Goal: Communication & Community: Answer question/provide support

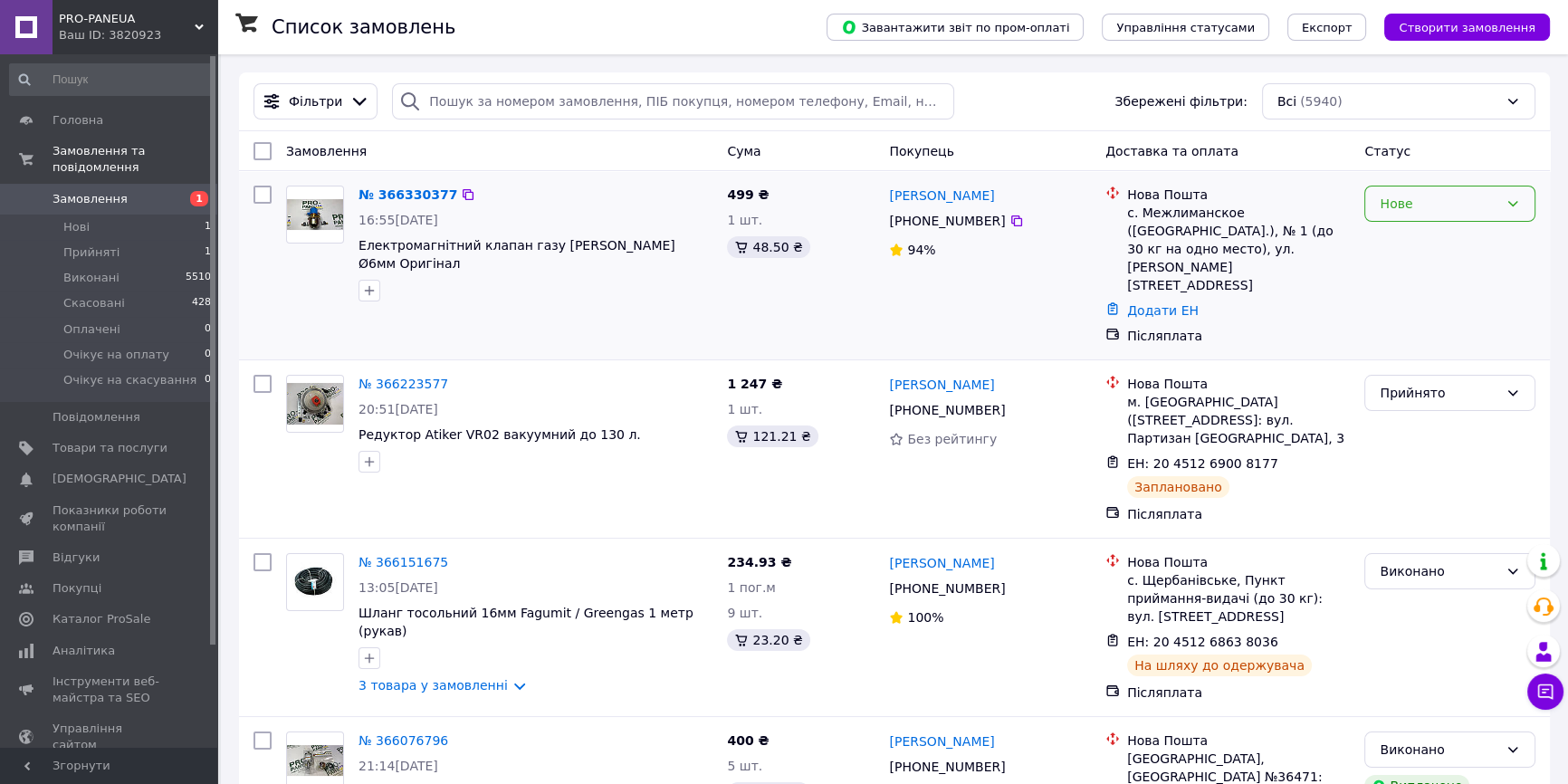
click at [1444, 216] on div "Нове" at bounding box center [1450, 203] width 171 height 36
click at [1424, 245] on li "Прийнято" at bounding box center [1450, 242] width 169 height 33
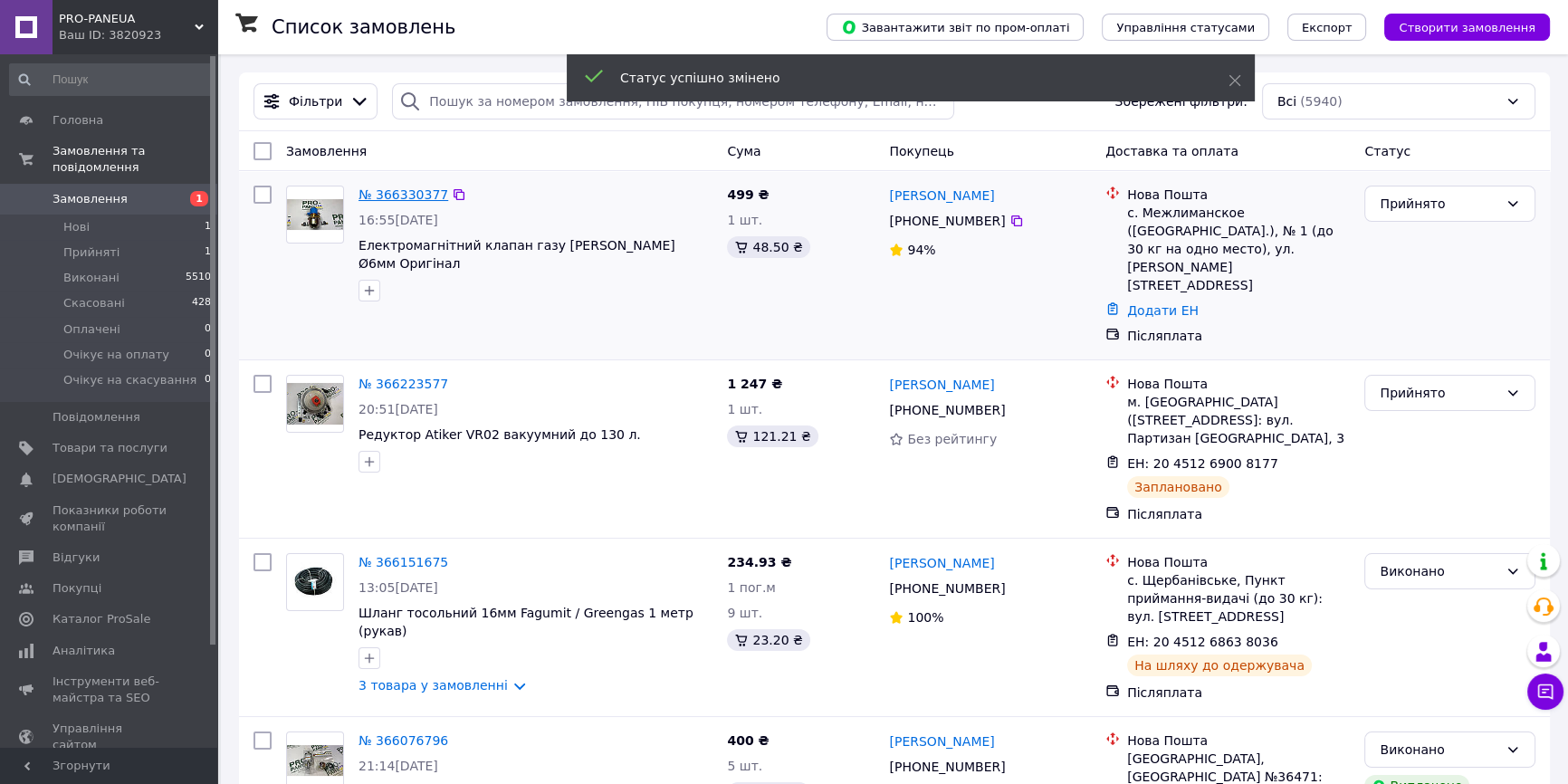
click at [397, 198] on link "№ 366330377" at bounding box center [403, 194] width 90 height 15
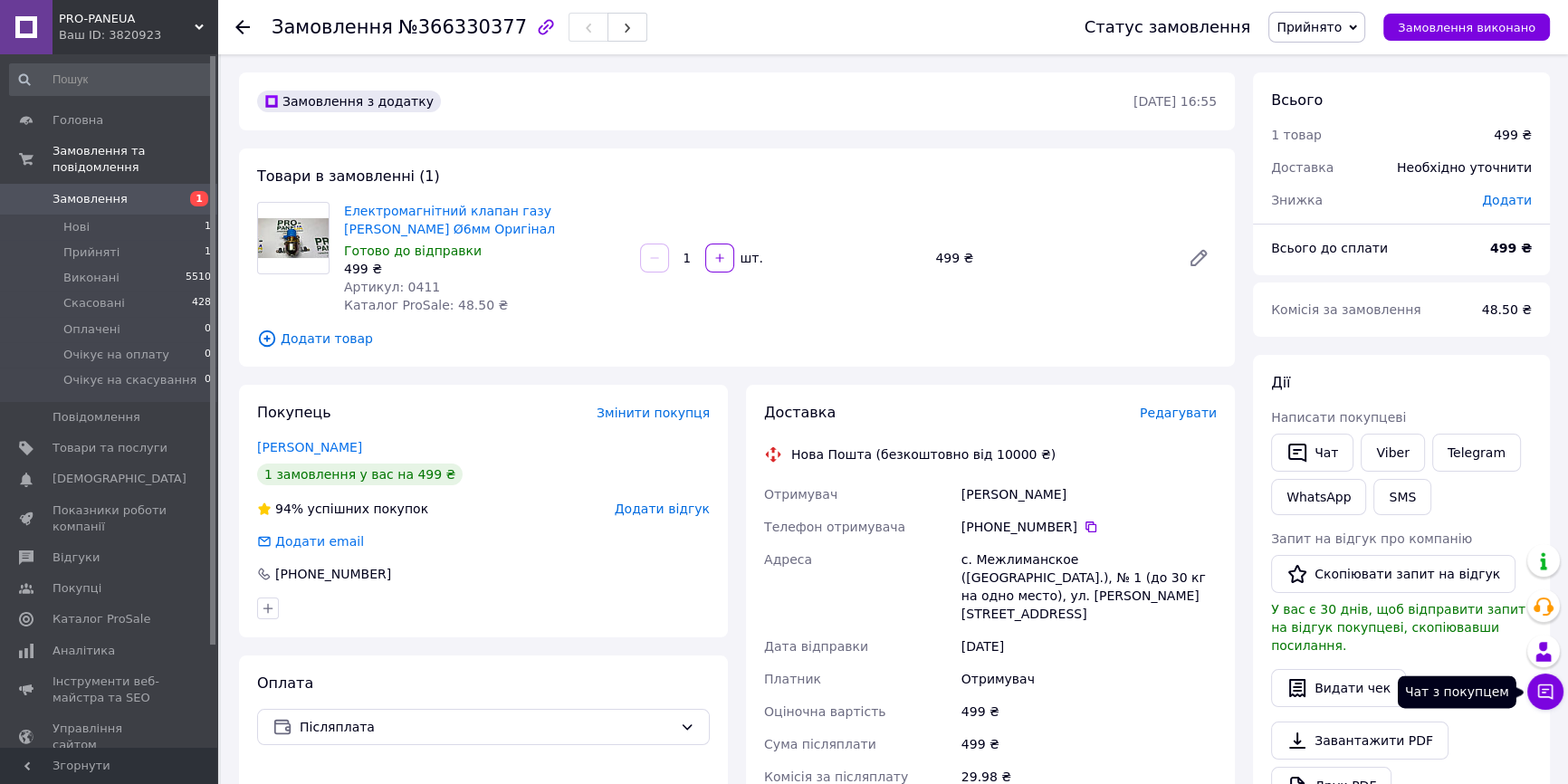
click at [1559, 697] on button "Чат з покупцем" at bounding box center [1545, 691] width 36 height 36
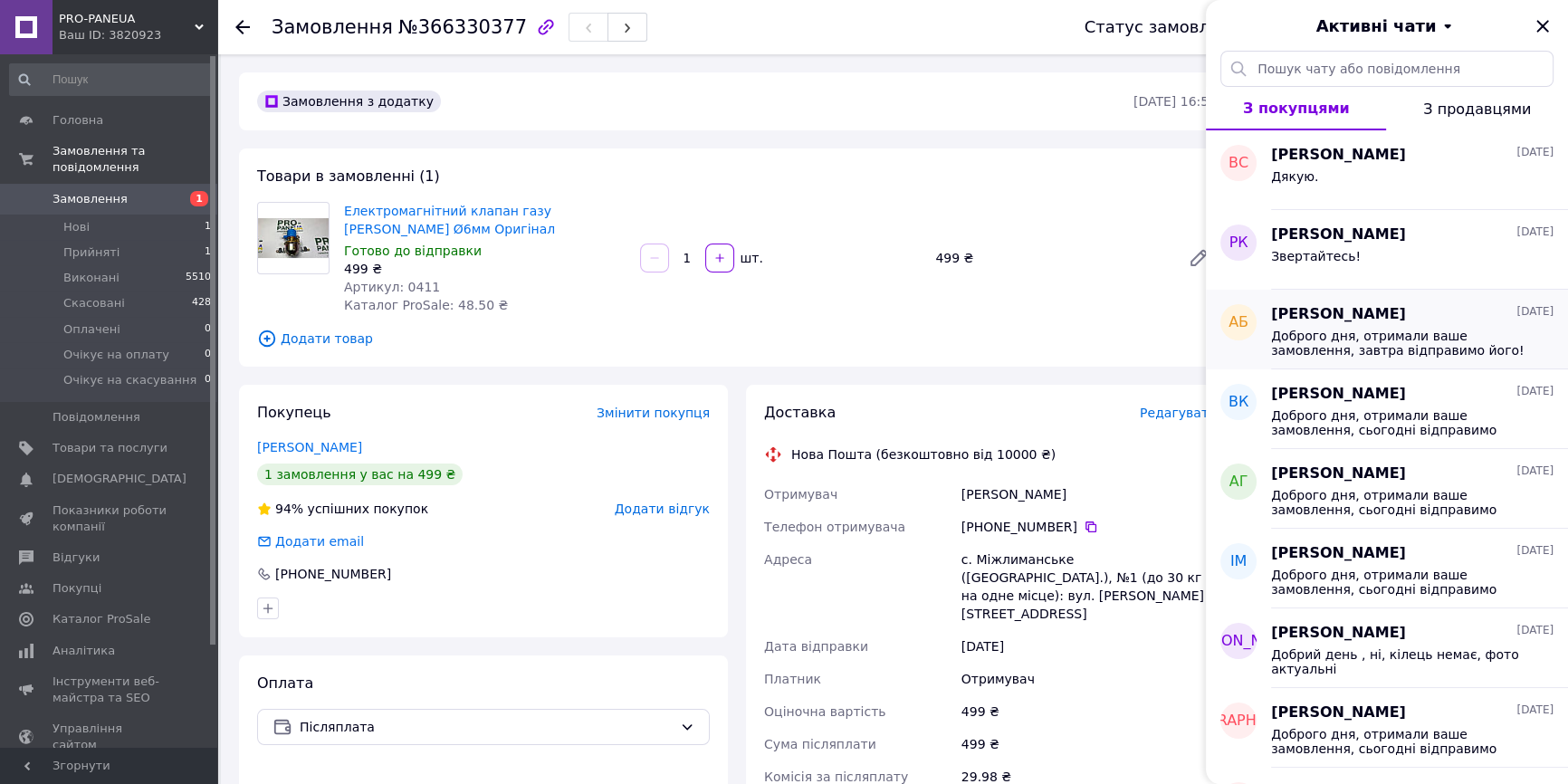
click at [1362, 345] on span "Доброго дня, отримали ваше замовлення, завтра відправимо його! Ввечері вам наді…" at bounding box center [1400, 343] width 257 height 29
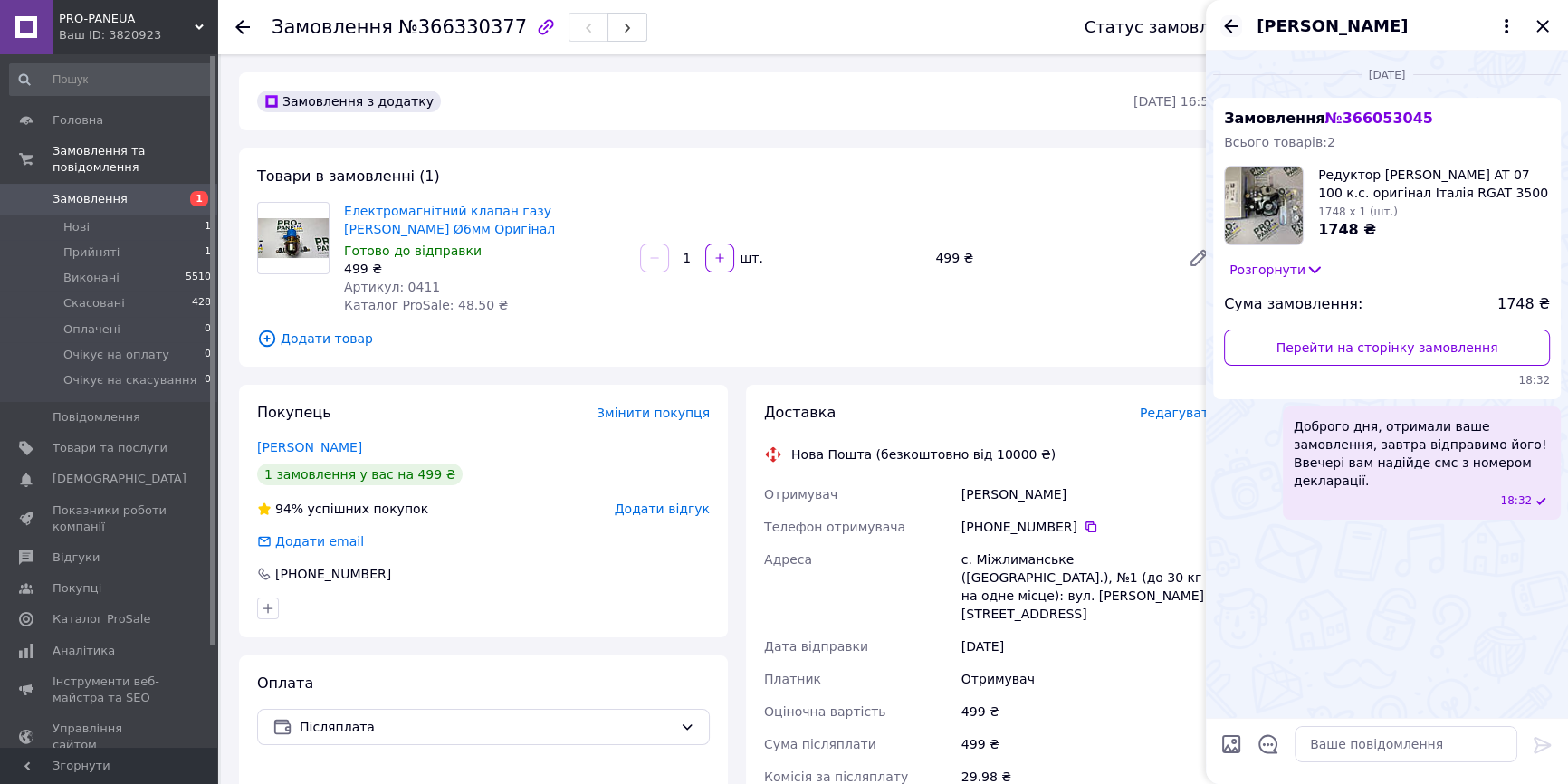
click at [1230, 25] on icon "Назад" at bounding box center [1231, 26] width 15 height 14
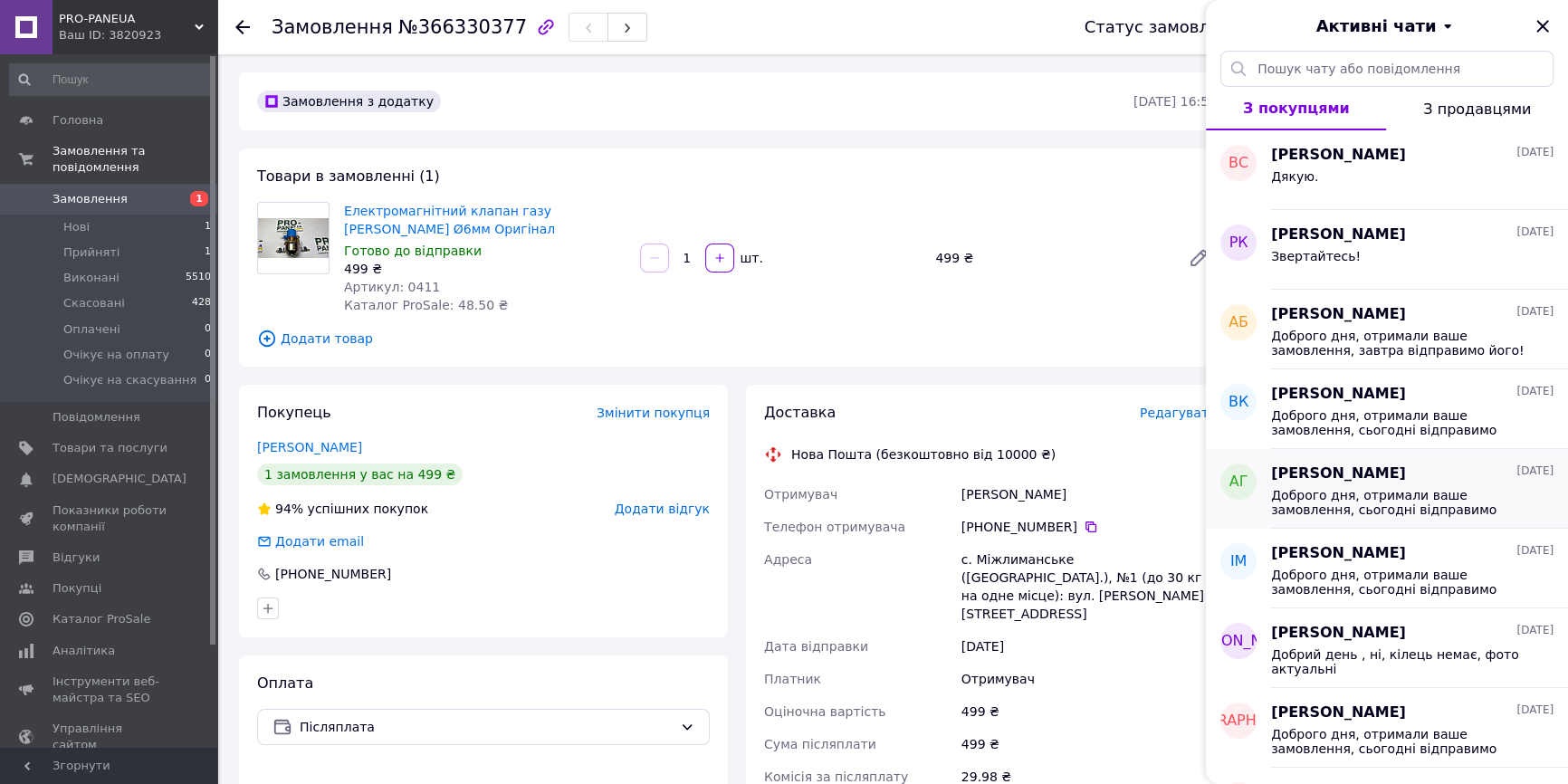
click at [1380, 524] on div "Александр Гопанчук 10.10.2025 Доброго дня, отримали ваше замовлення, сьогодні в…" at bounding box center [1420, 489] width 297 height 80
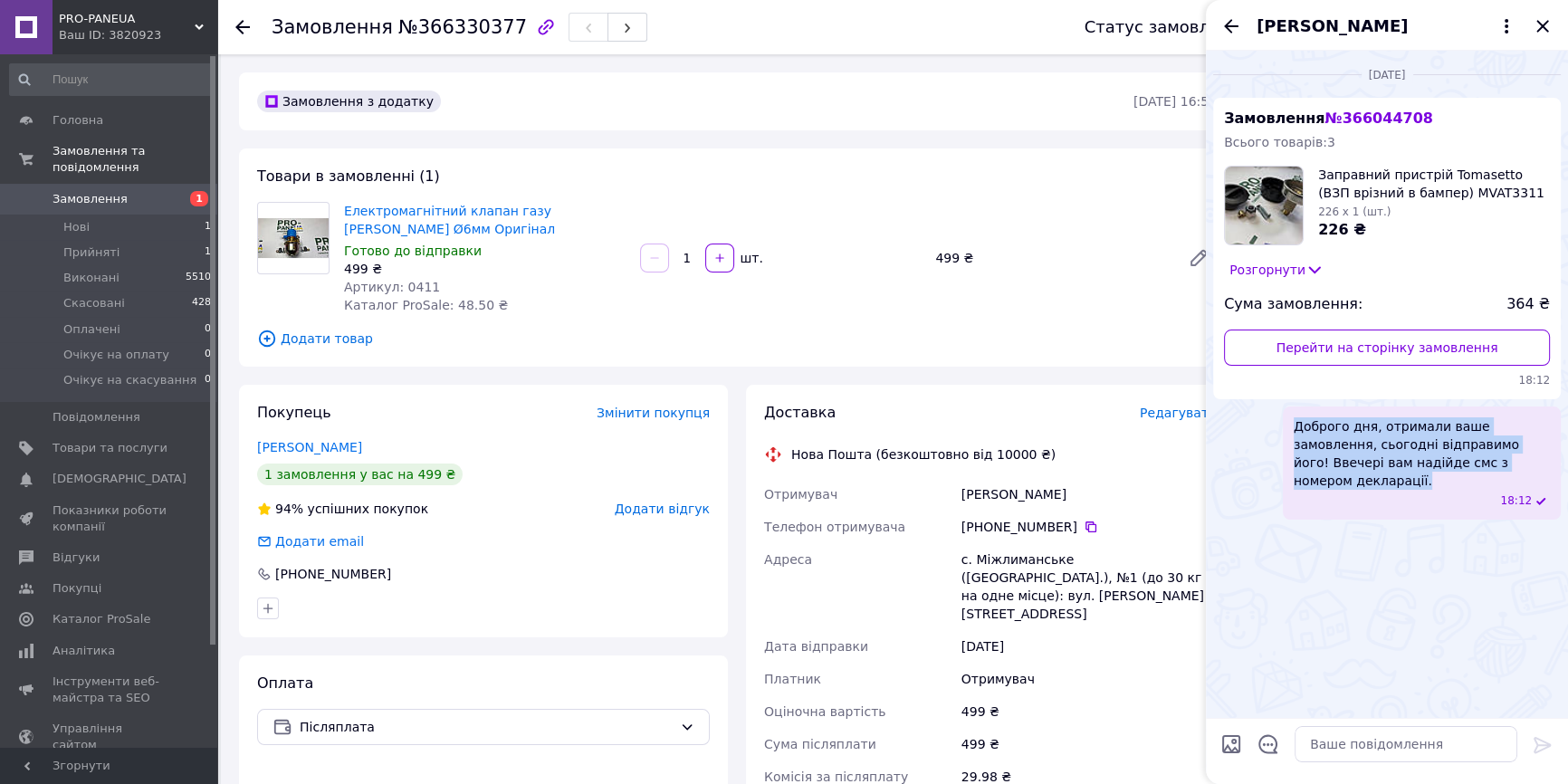
drag, startPoint x: 1501, startPoint y: 462, endPoint x: 1296, endPoint y: 408, distance: 212.0
click at [1294, 422] on span "Доброго дня, отримали ваше замовлення, сьогодні відправимо його! Ввечері вам на…" at bounding box center [1422, 453] width 256 height 73
copy span "Доброго дня, отримали ваше замовлення, сьогодні відправимо його! Ввечері вам на…"
click at [1547, 25] on icon "Закрити" at bounding box center [1543, 26] width 22 height 22
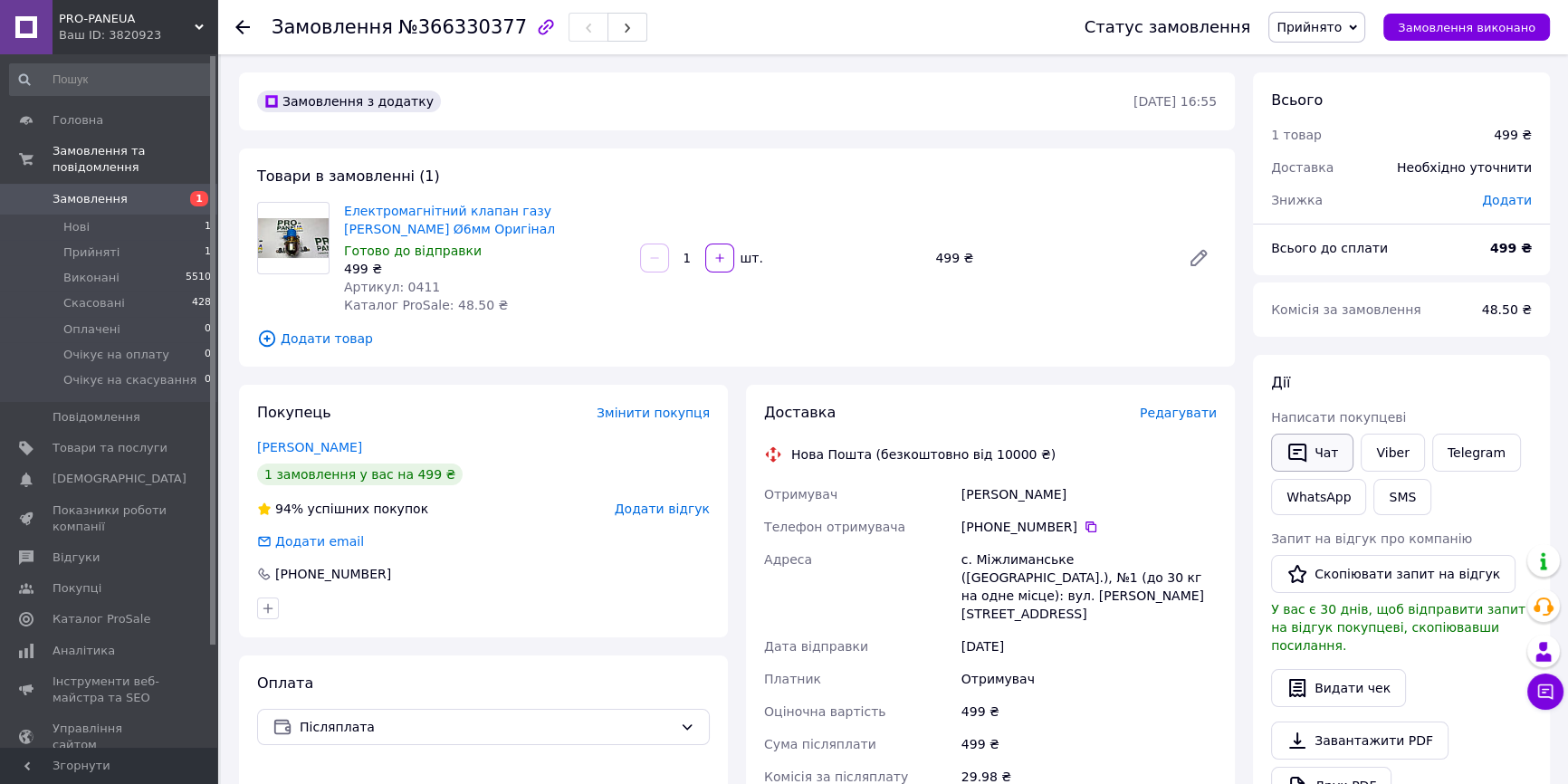
click at [1324, 444] on button "Чат" at bounding box center [1312, 452] width 83 height 38
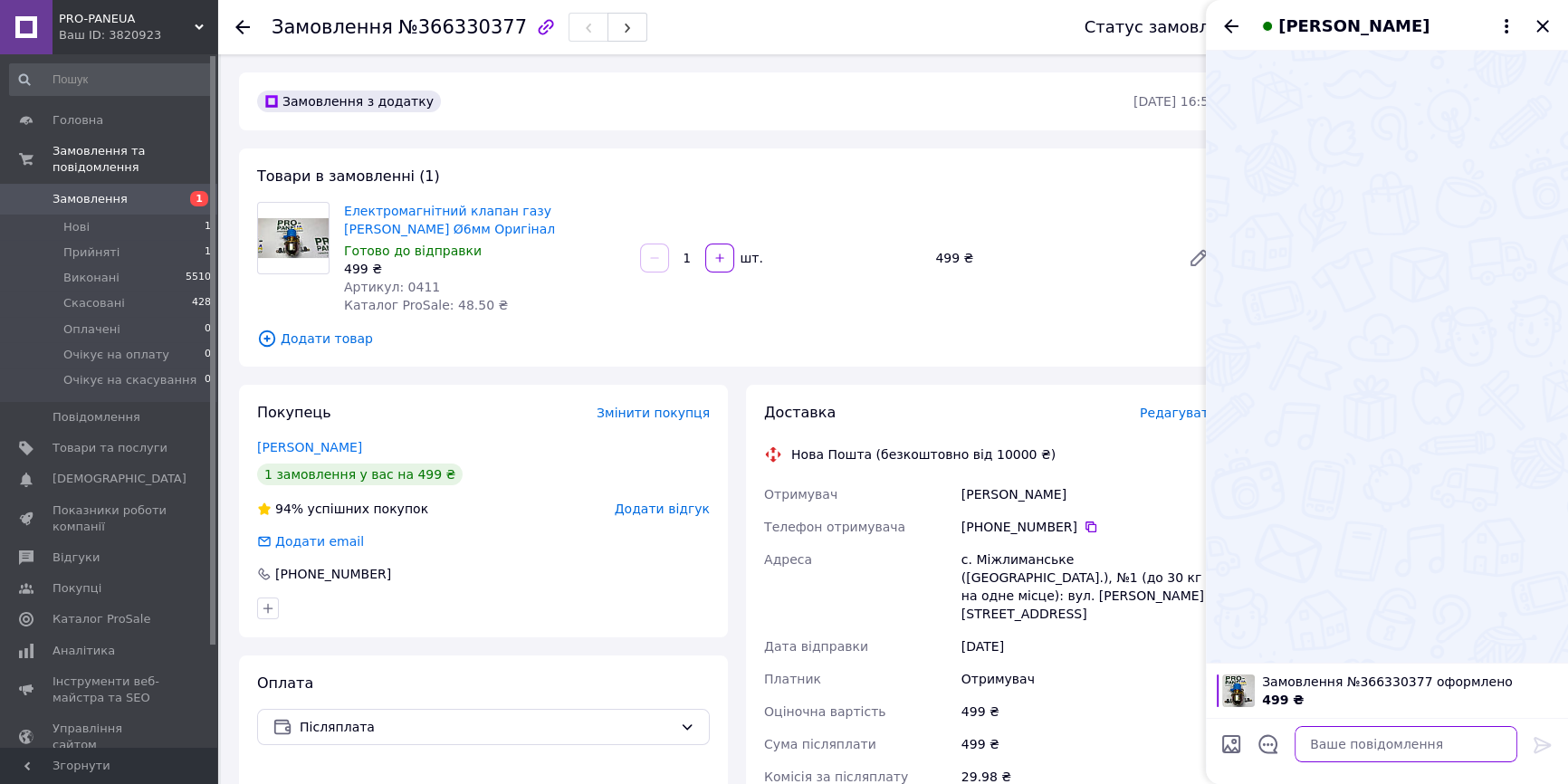
click at [1374, 750] on textarea at bounding box center [1407, 744] width 223 height 36
paste textarea "Доброго дня, отримали ваше замовлення, сьогодні відправимо його! Ввечері вам на…"
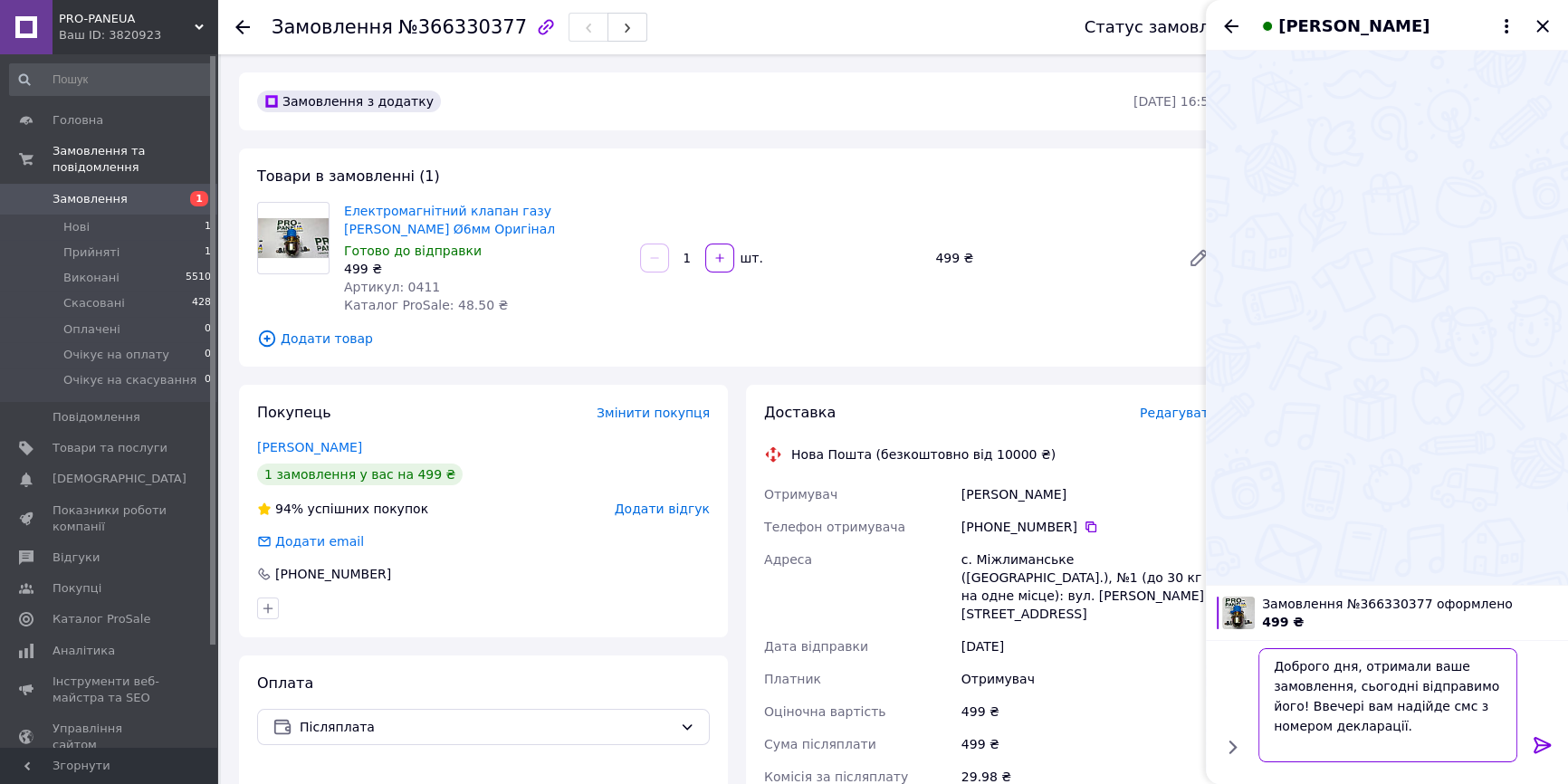
type textarea "Доброго дня, отримали ваше замовлення, сьогодні відправимо його! Ввечері вам на…"
click at [1539, 742] on icon at bounding box center [1543, 745] width 22 height 22
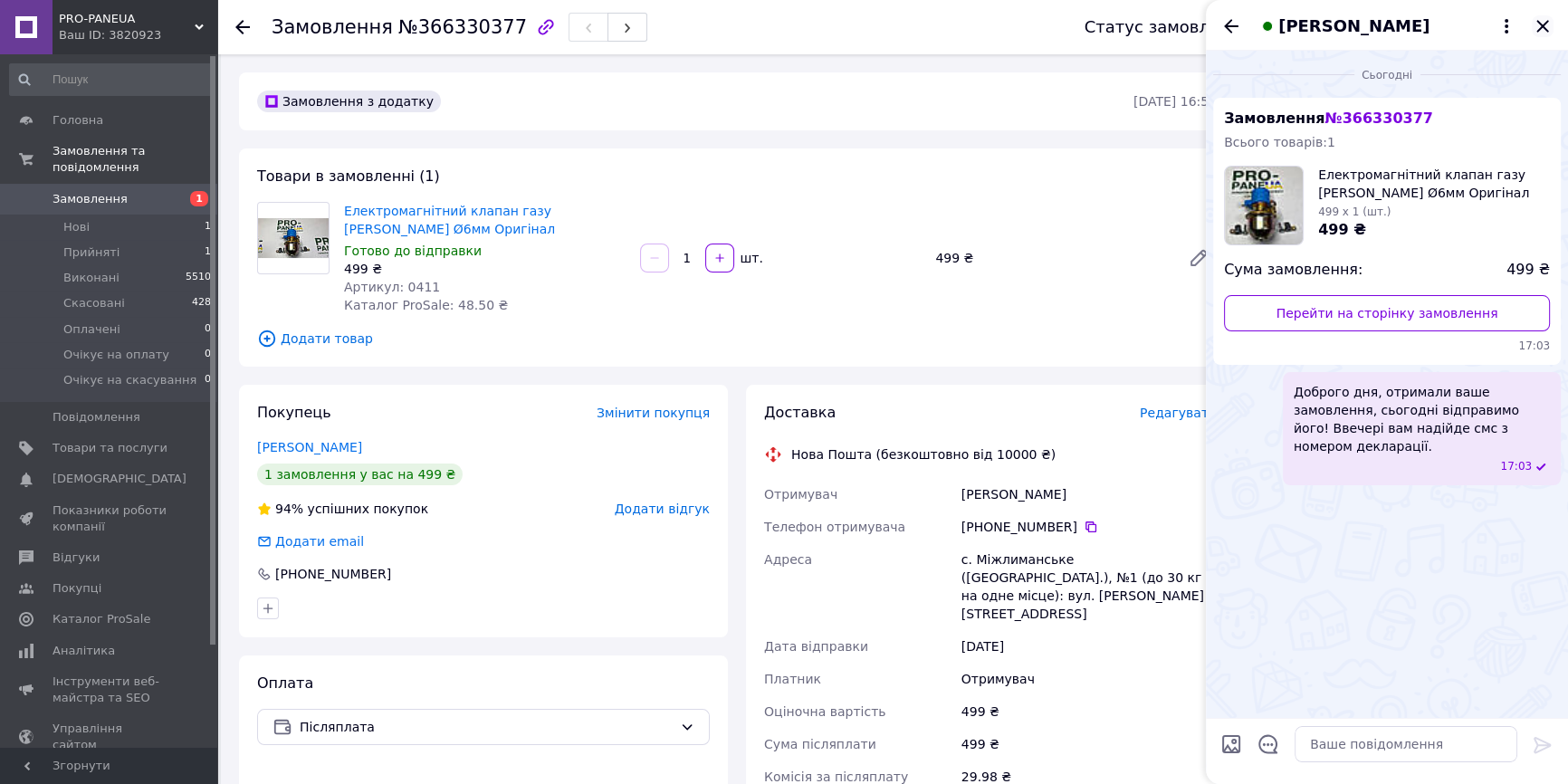
click at [1543, 25] on icon "Закрити" at bounding box center [1542, 26] width 12 height 12
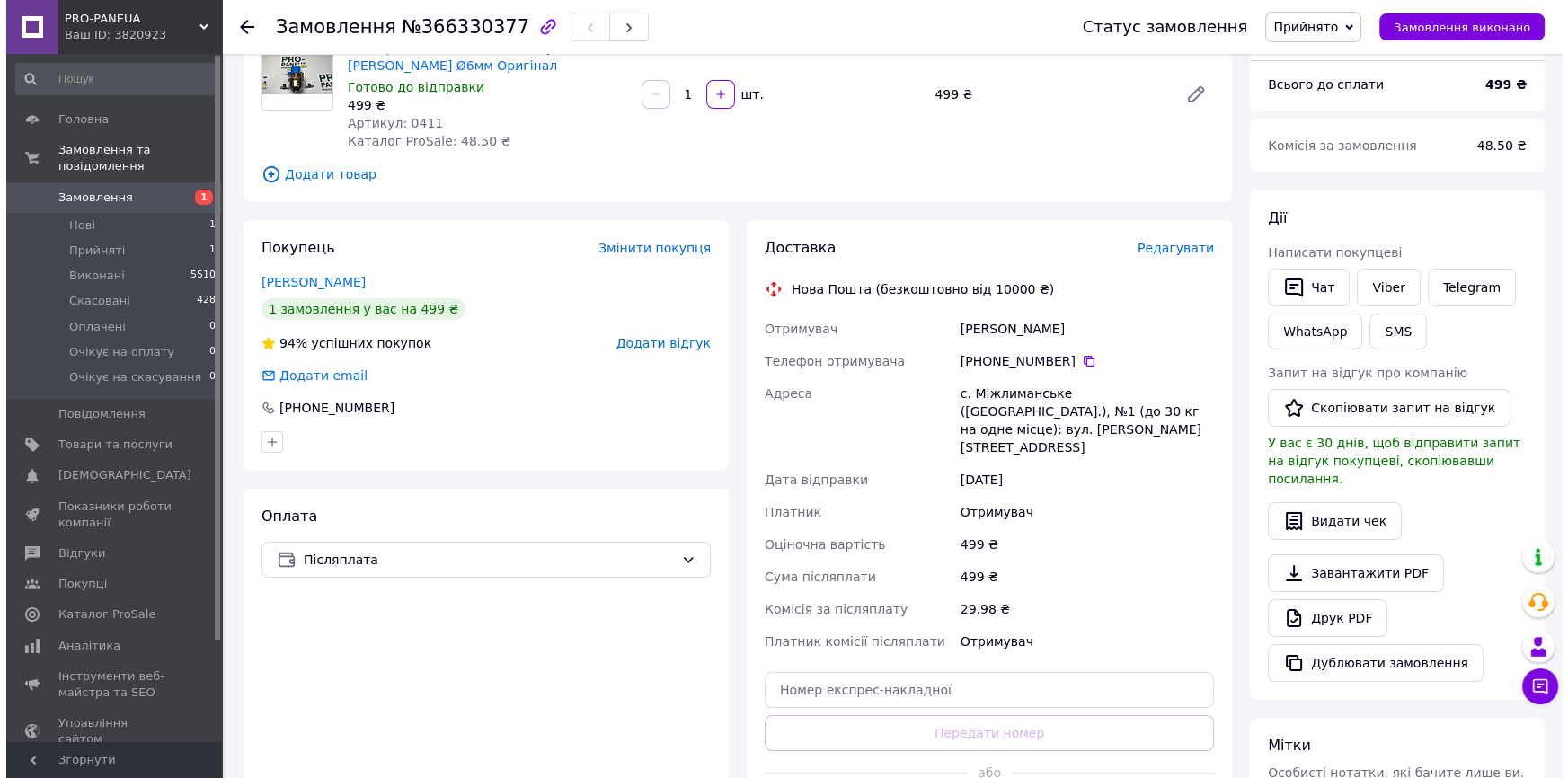
scroll to position [162, 0]
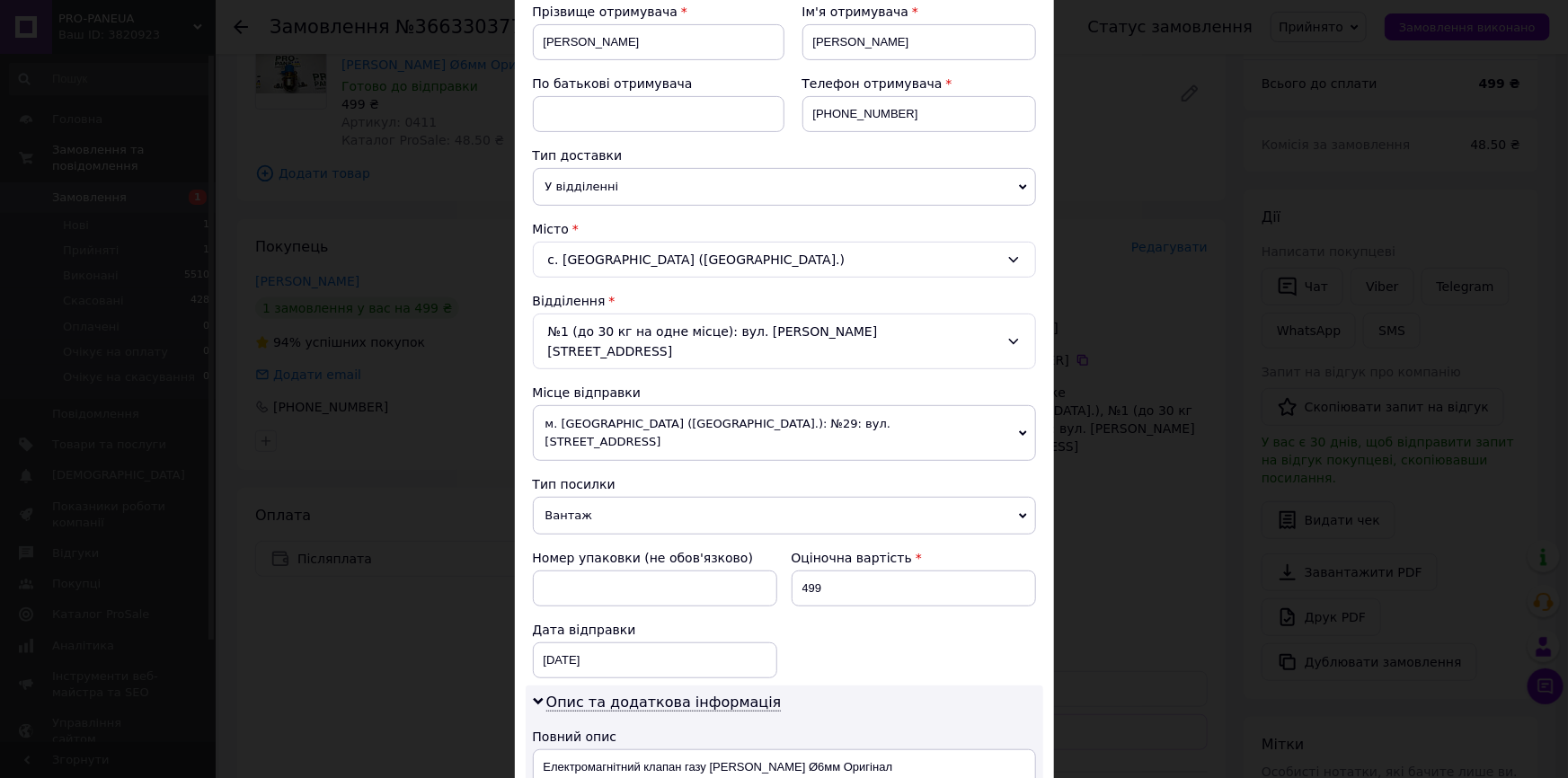
scroll to position [653, 0]
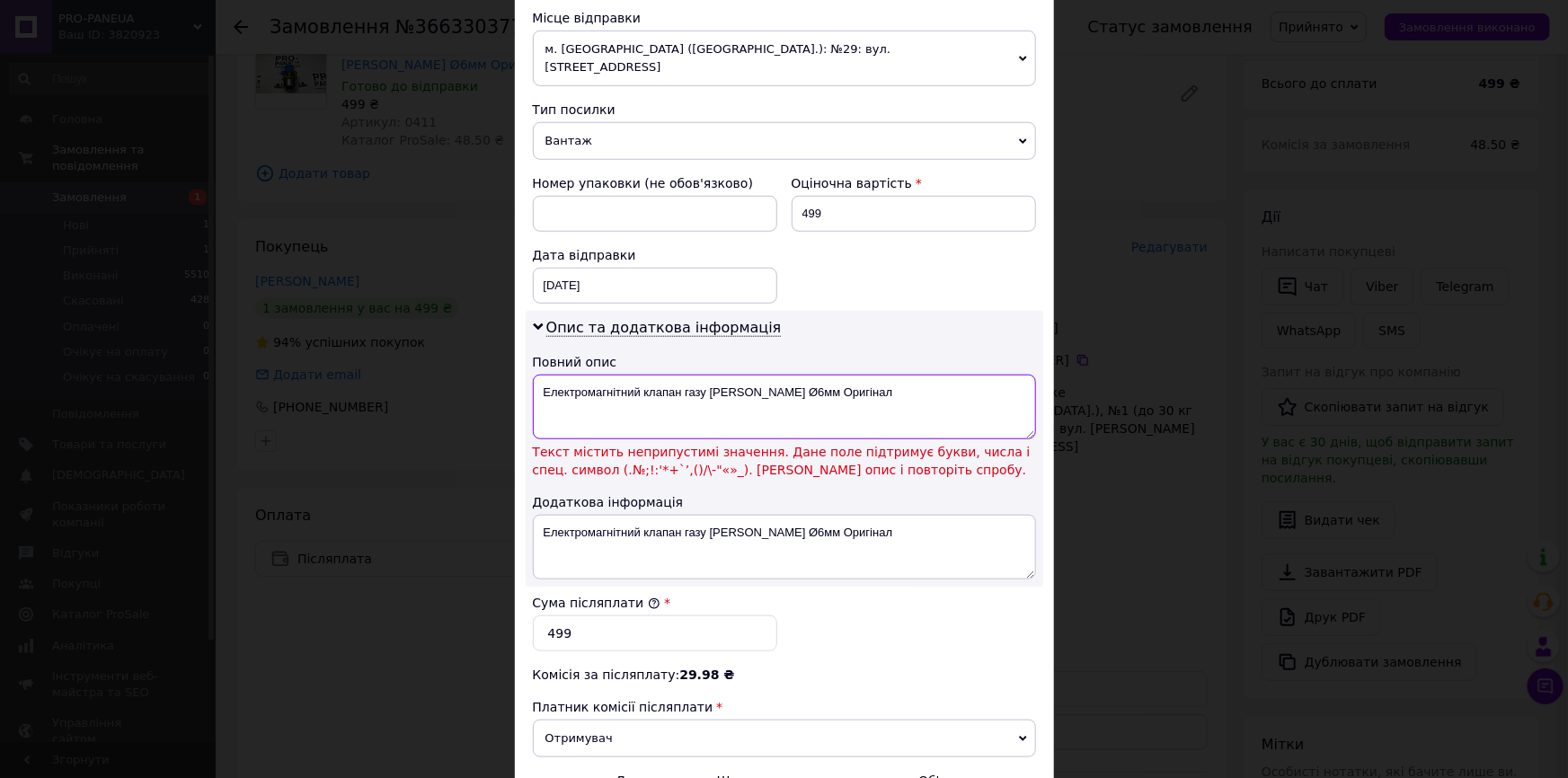
click at [749, 375] on textarea "Електромагнітний клапан газу Lovato Ø6мм Оригінал" at bounding box center [784, 406] width 503 height 64
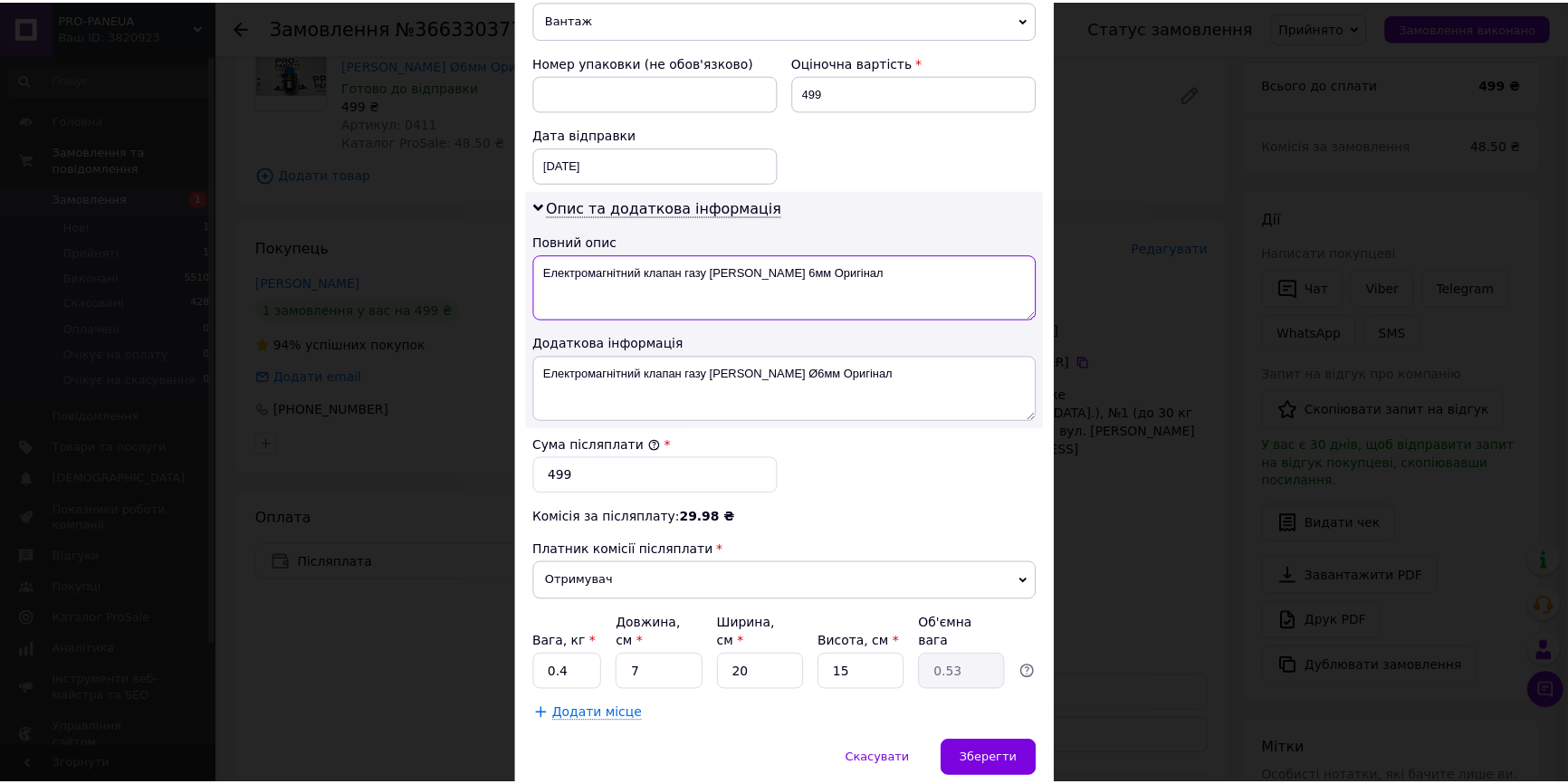
scroll to position [797, 0]
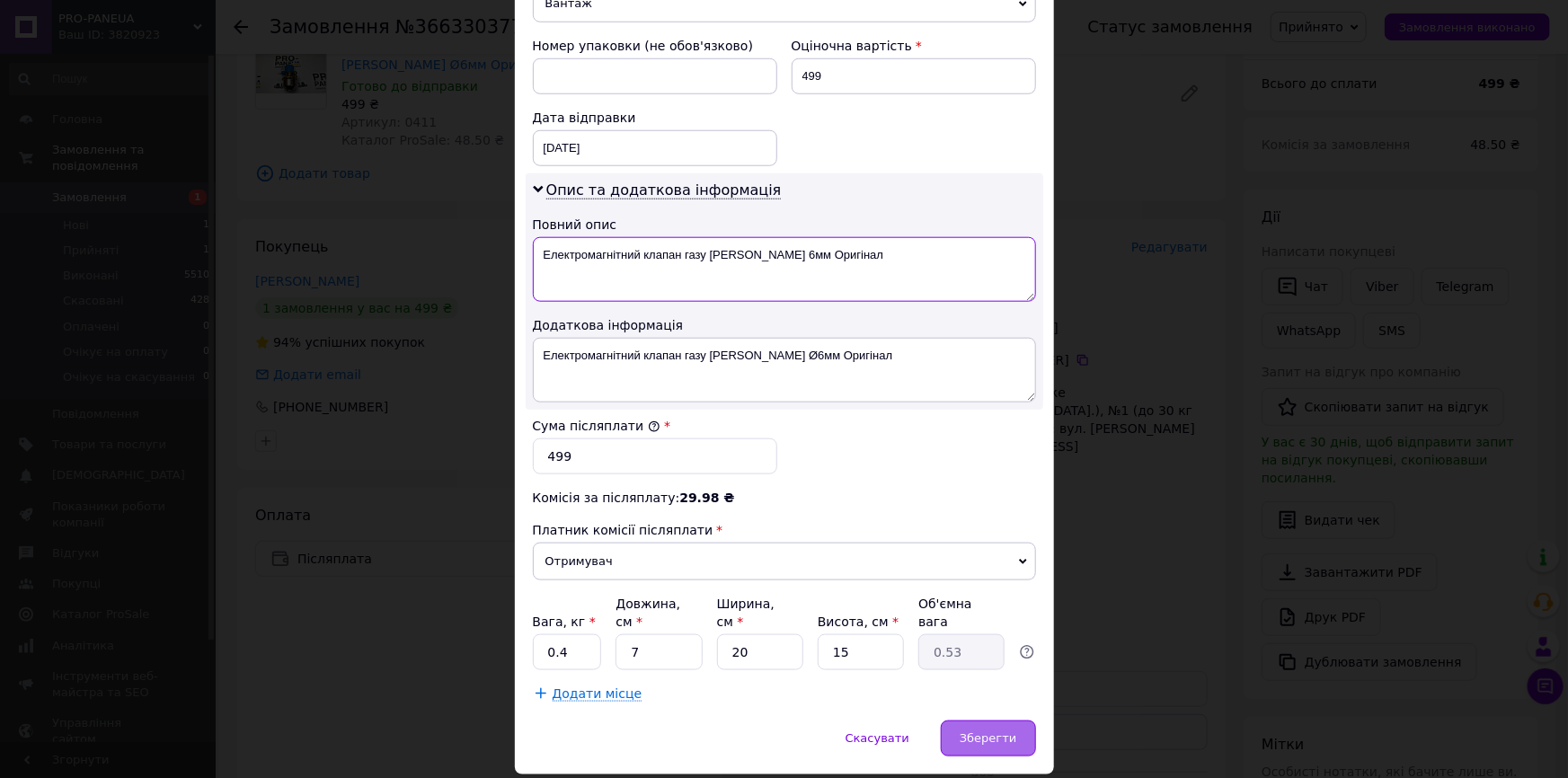
type textarea "Електромагнітний клапан газу Lovato 6мм Оригінал"
click at [988, 732] on span "Зберегти" at bounding box center [988, 738] width 56 height 14
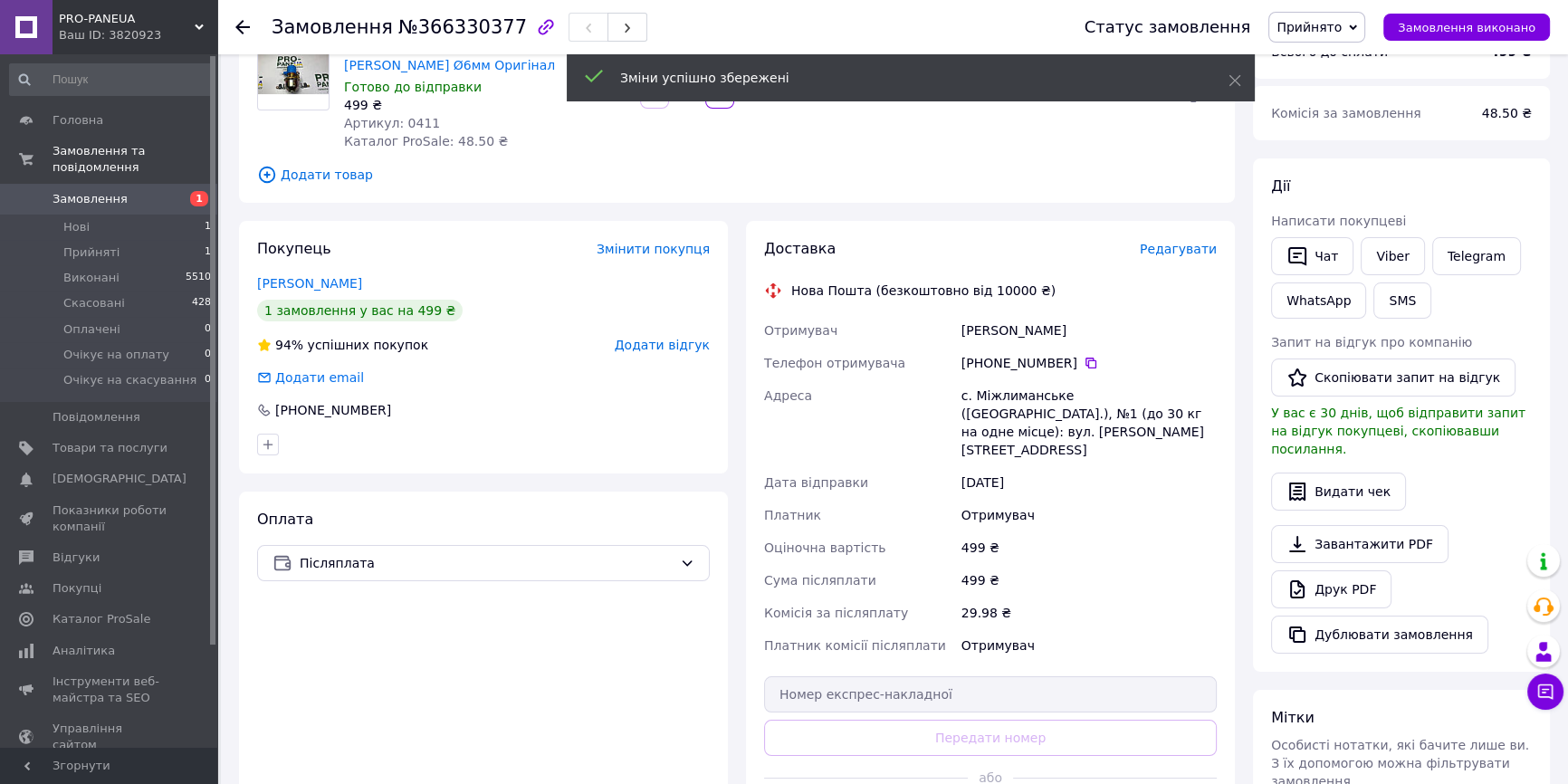
scroll to position [329, 0]
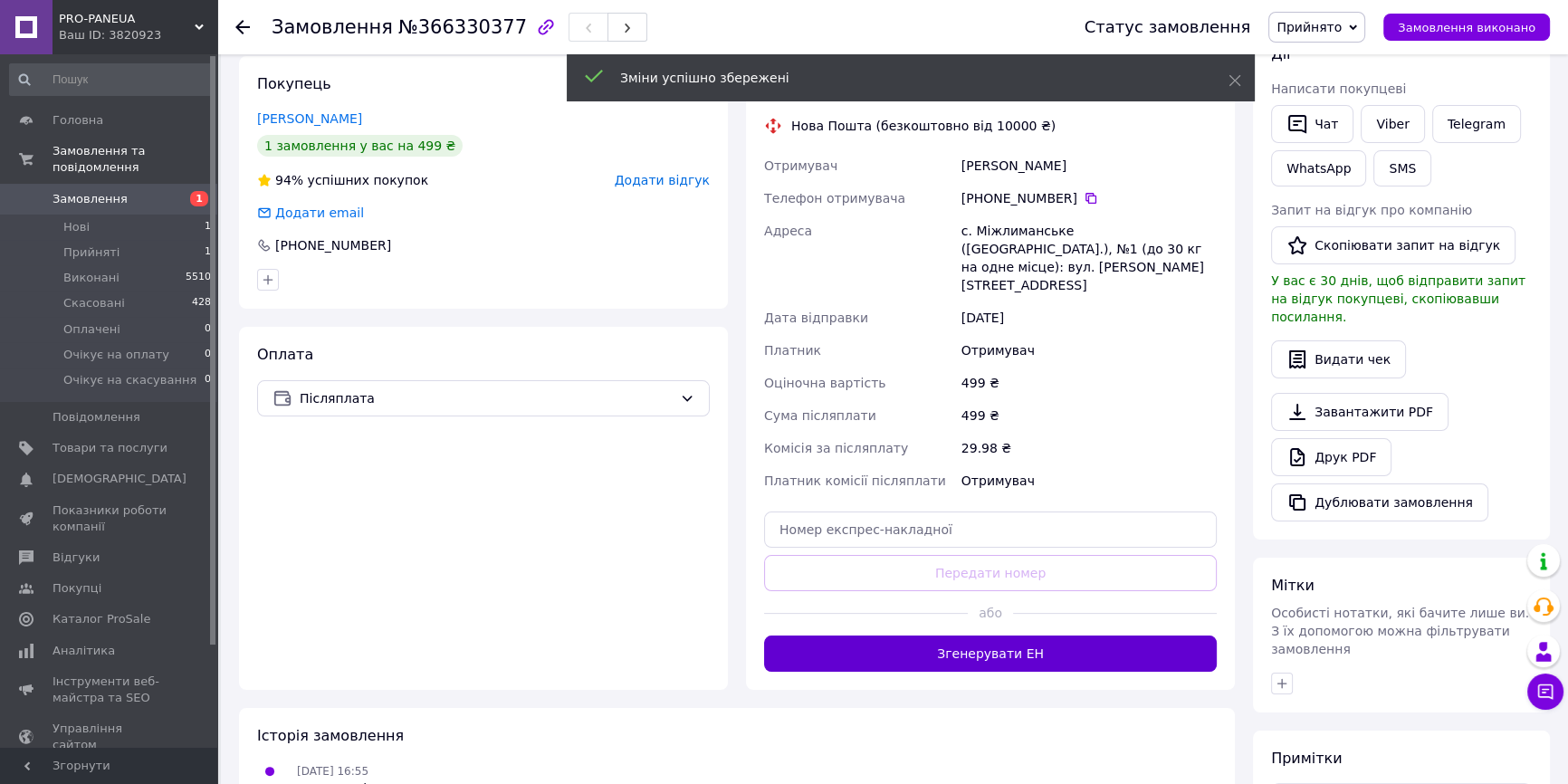
click at [1062, 636] on button "Згенерувати ЕН" at bounding box center [990, 653] width 452 height 36
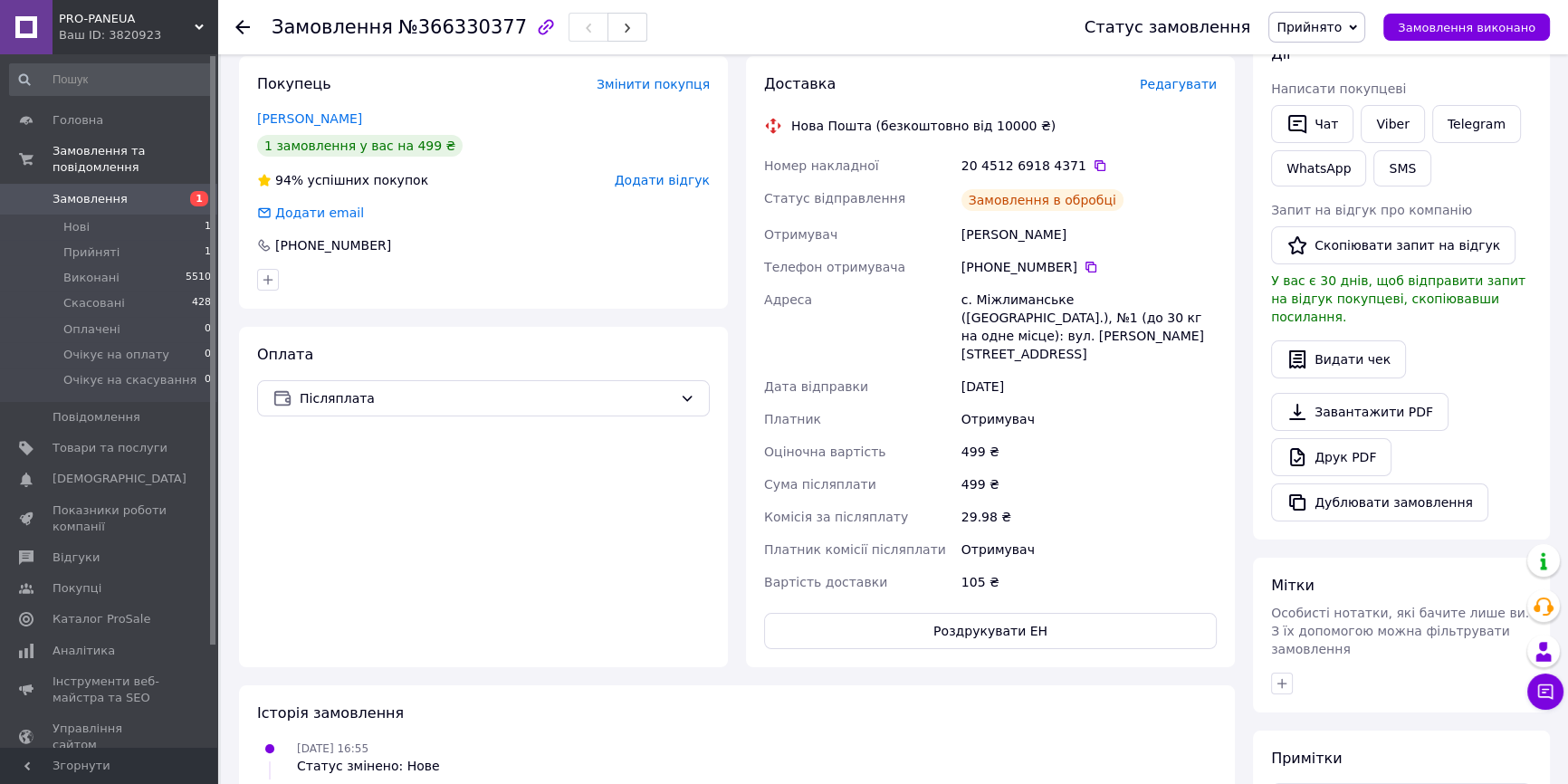
scroll to position [0, 0]
